Goal: Information Seeking & Learning: Learn about a topic

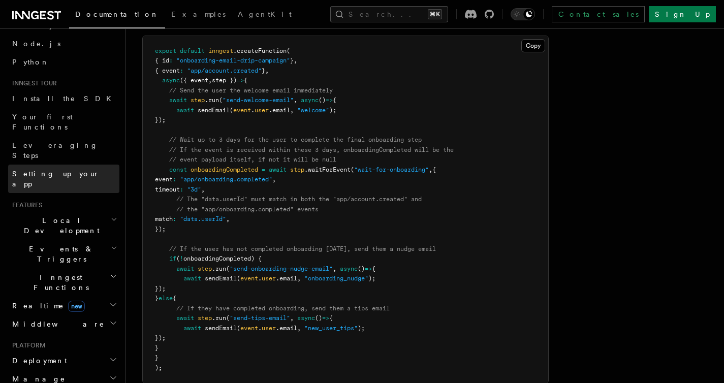
scroll to position [105, 0]
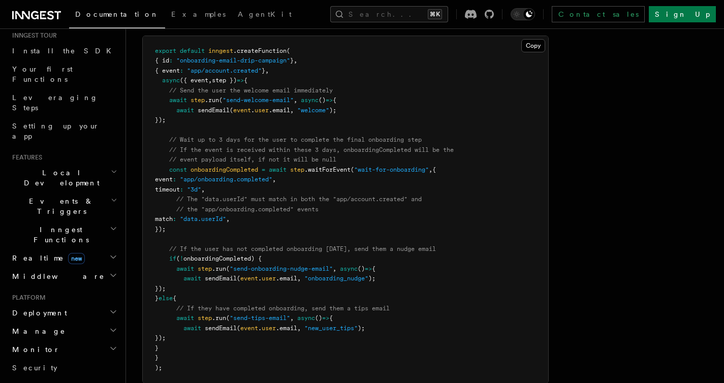
click at [92, 164] on h2 "Local Development" at bounding box center [63, 178] width 111 height 28
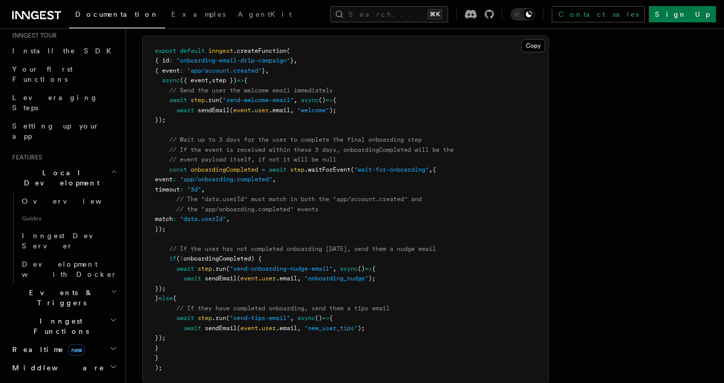
click at [111, 168] on icon "button" at bounding box center [114, 172] width 7 height 8
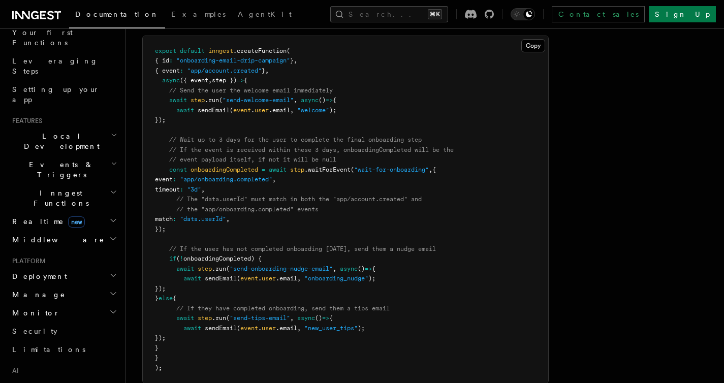
scroll to position [142, 0]
click at [77, 267] on h2 "Deployment" at bounding box center [63, 276] width 111 height 18
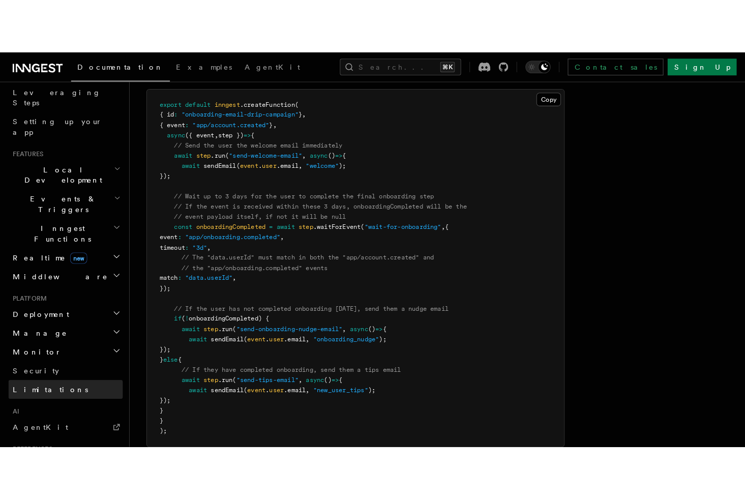
scroll to position [179, 0]
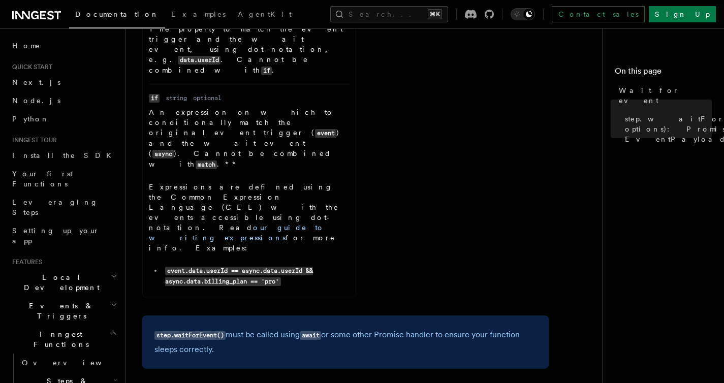
scroll to position [403, 0]
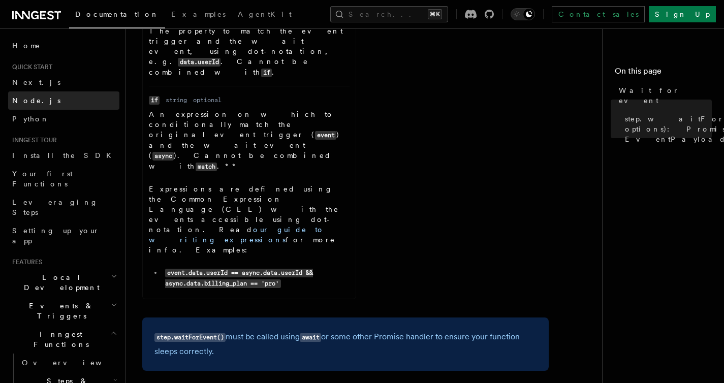
click at [80, 99] on link "Node.js" at bounding box center [63, 101] width 111 height 18
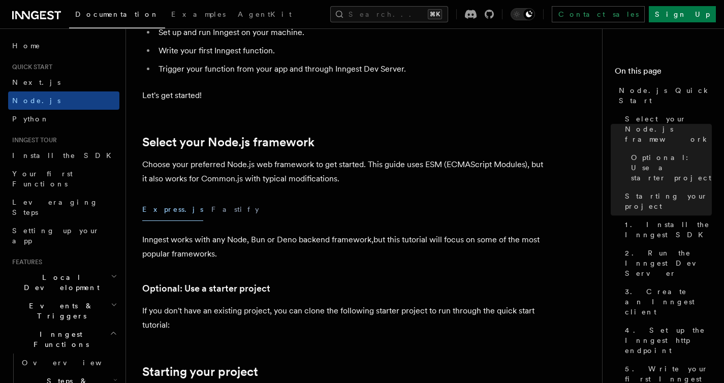
scroll to position [117, 0]
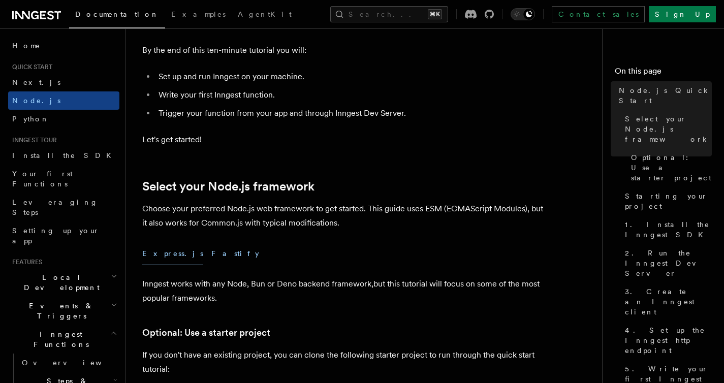
click at [211, 249] on button "Fastify" at bounding box center [235, 253] width 48 height 23
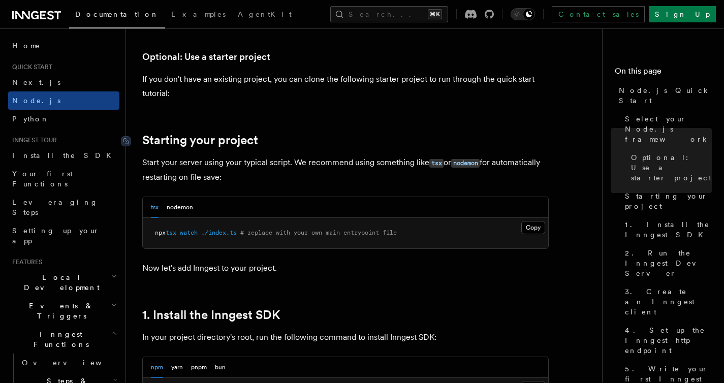
scroll to position [316, 0]
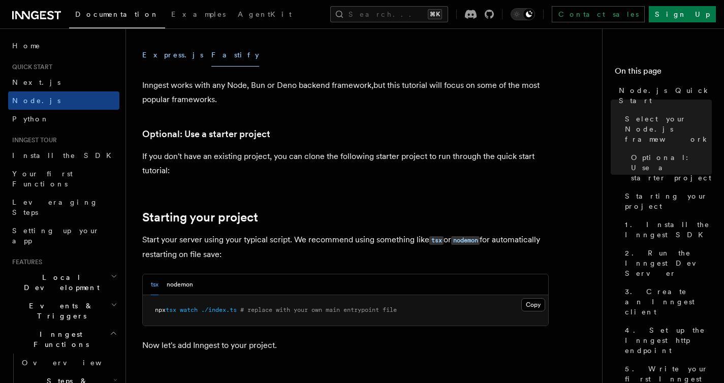
click at [155, 58] on button "Express.js" at bounding box center [172, 55] width 61 height 23
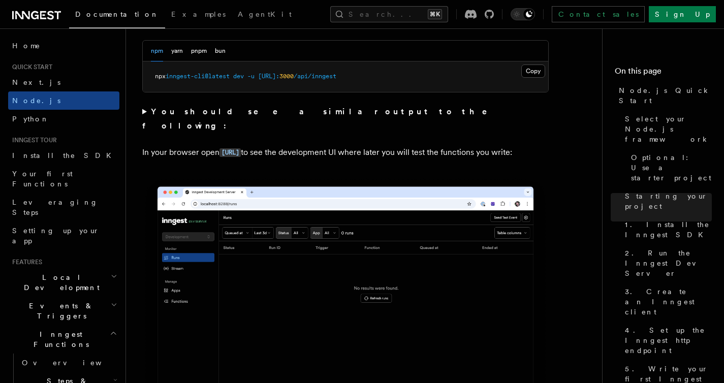
scroll to position [807, 0]
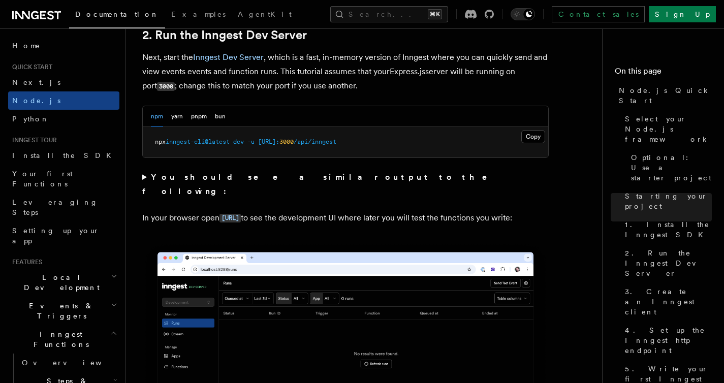
click at [147, 181] on summary "You should see a similar output to the following:" at bounding box center [345, 184] width 407 height 28
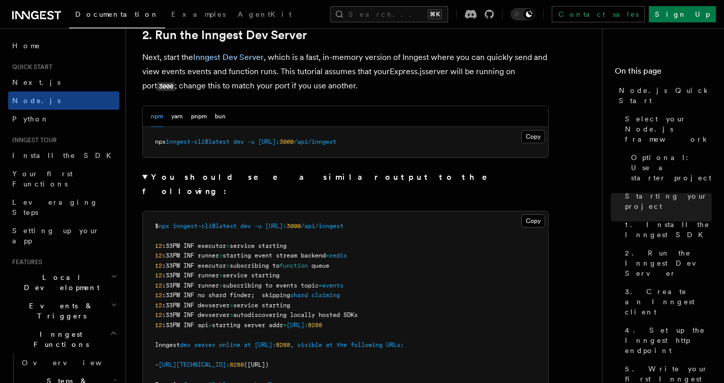
click at [174, 175] on strong "You should see a similar output to the following:" at bounding box center [321, 184] width 359 height 24
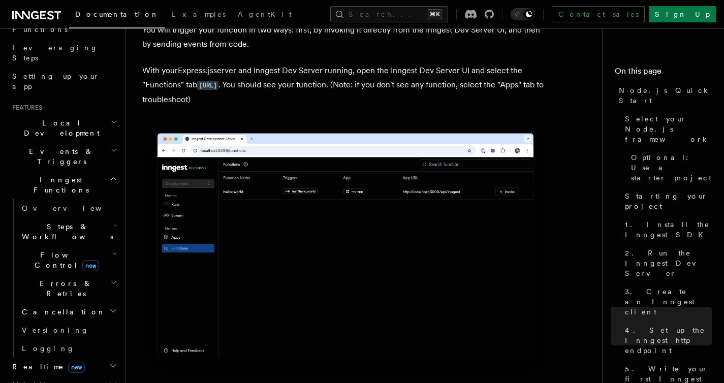
scroll to position [2461, 0]
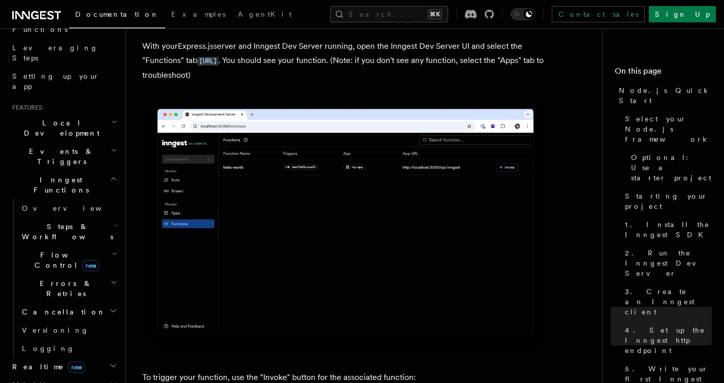
click at [98, 358] on h2 "Realtime new" at bounding box center [63, 367] width 111 height 18
click at [90, 376] on link "Overview" at bounding box center [69, 385] width 102 height 18
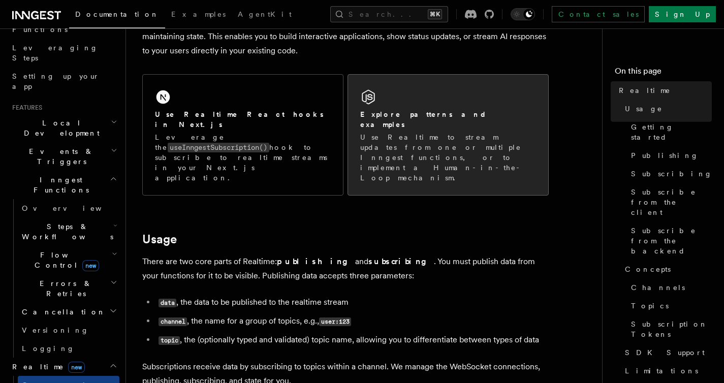
scroll to position [150, 0]
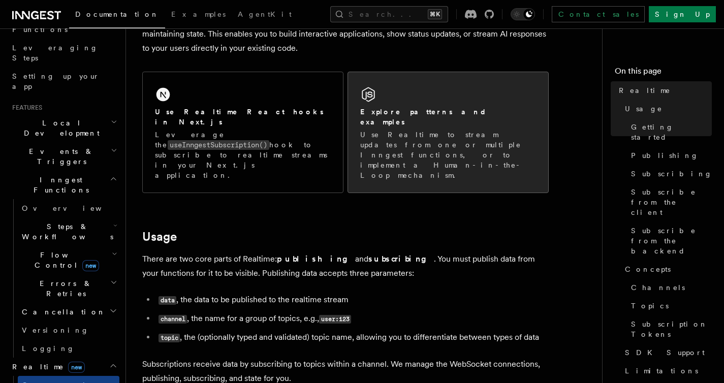
click at [400, 130] on p "Use Realtime to stream updates from one or multiple Inngest functions, or to im…" at bounding box center [448, 155] width 176 height 51
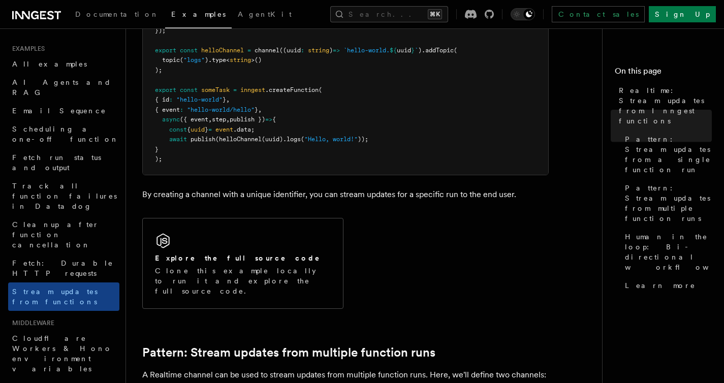
scroll to position [629, 0]
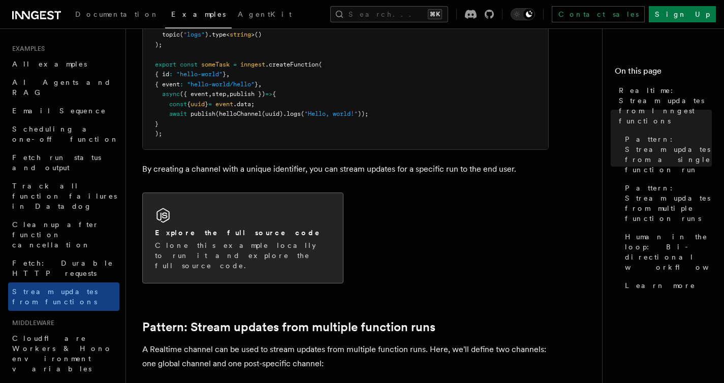
click at [237, 236] on h2 "Explore the full source code" at bounding box center [238, 233] width 166 height 10
